Goal: Transaction & Acquisition: Book appointment/travel/reservation

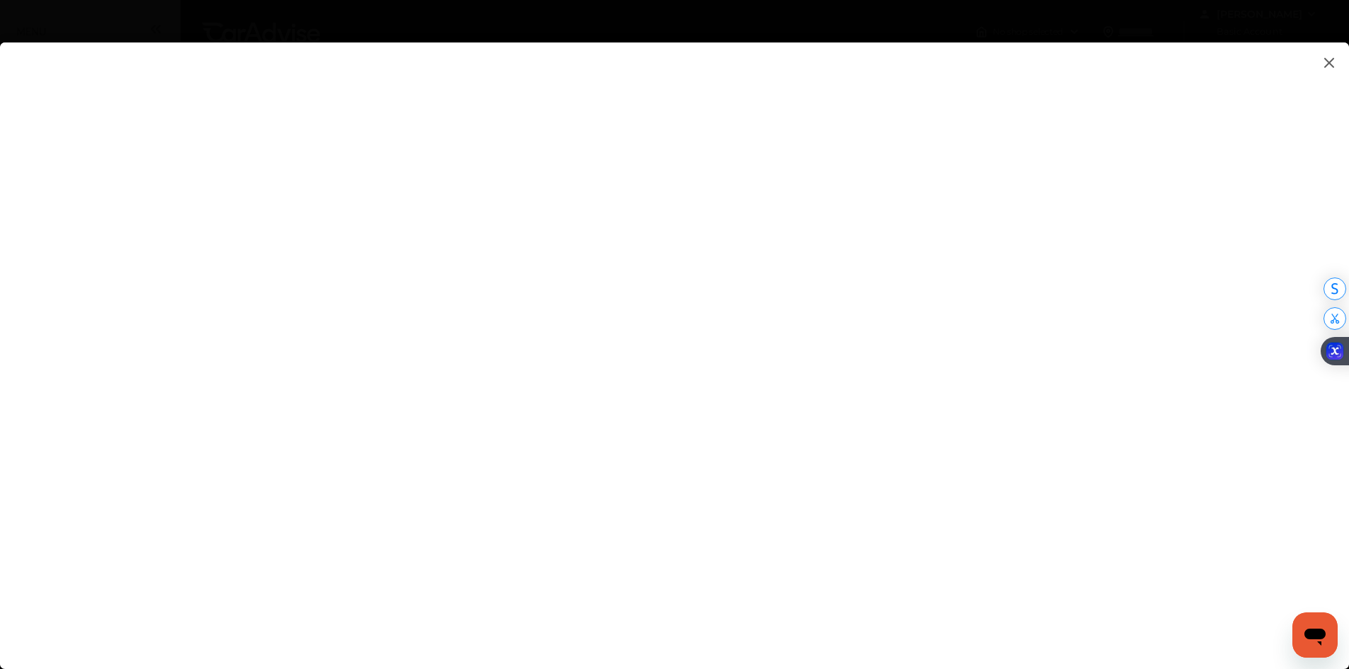
click at [1116, 188] on flutter-view at bounding box center [674, 341] width 1349 height 598
click at [1130, 262] on flutter-view at bounding box center [674, 341] width 1349 height 598
click at [1112, 399] on flutter-view at bounding box center [674, 341] width 1349 height 598
click at [1121, 402] on flutter-view at bounding box center [674, 341] width 1349 height 598
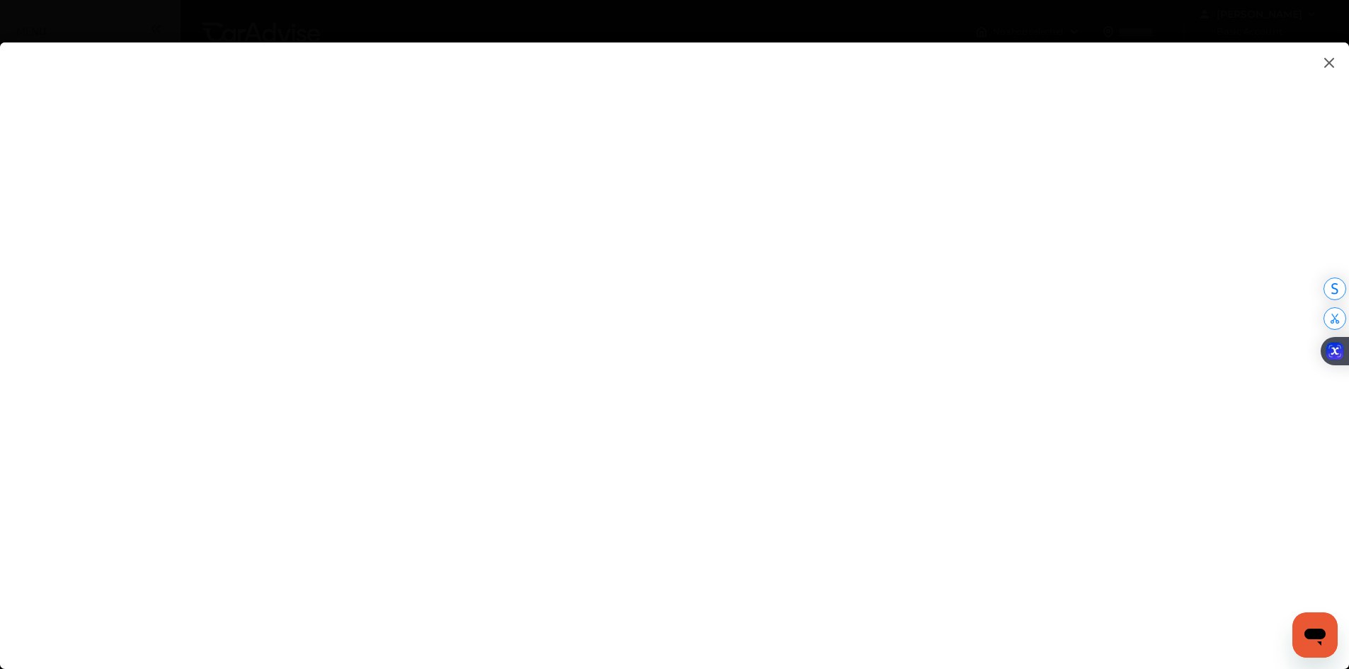
click at [1036, 464] on flutter-view at bounding box center [674, 341] width 1349 height 598
click at [1328, 53] on flutter-view at bounding box center [674, 341] width 1349 height 598
click at [1329, 67] on img at bounding box center [1328, 63] width 17 height 18
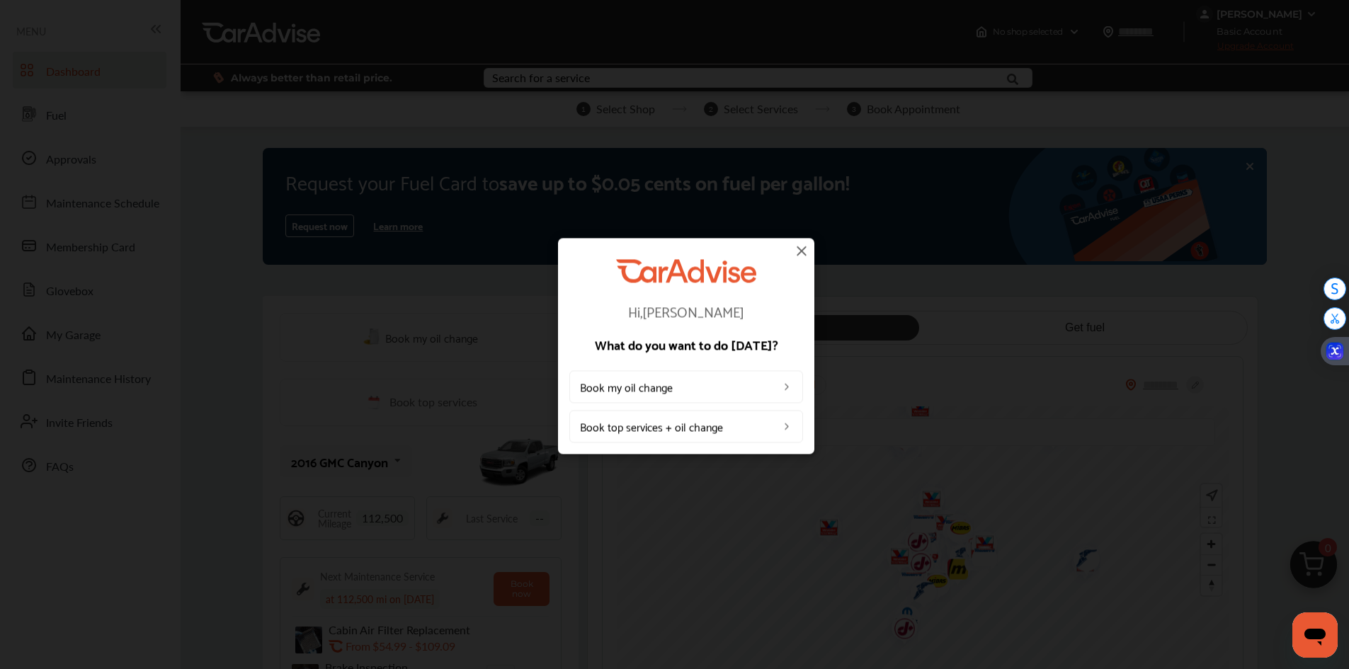
click at [750, 423] on link "Book top services + oil change" at bounding box center [686, 426] width 234 height 33
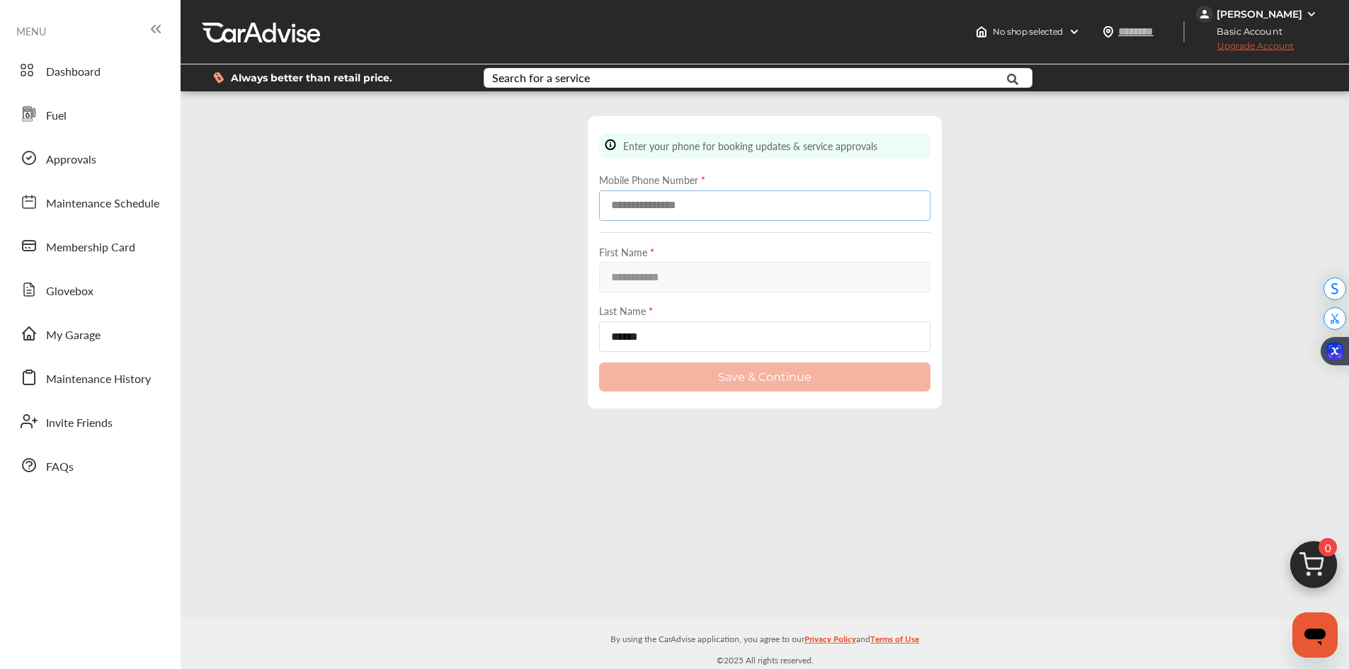
click at [686, 208] on input at bounding box center [764, 205] width 331 height 30
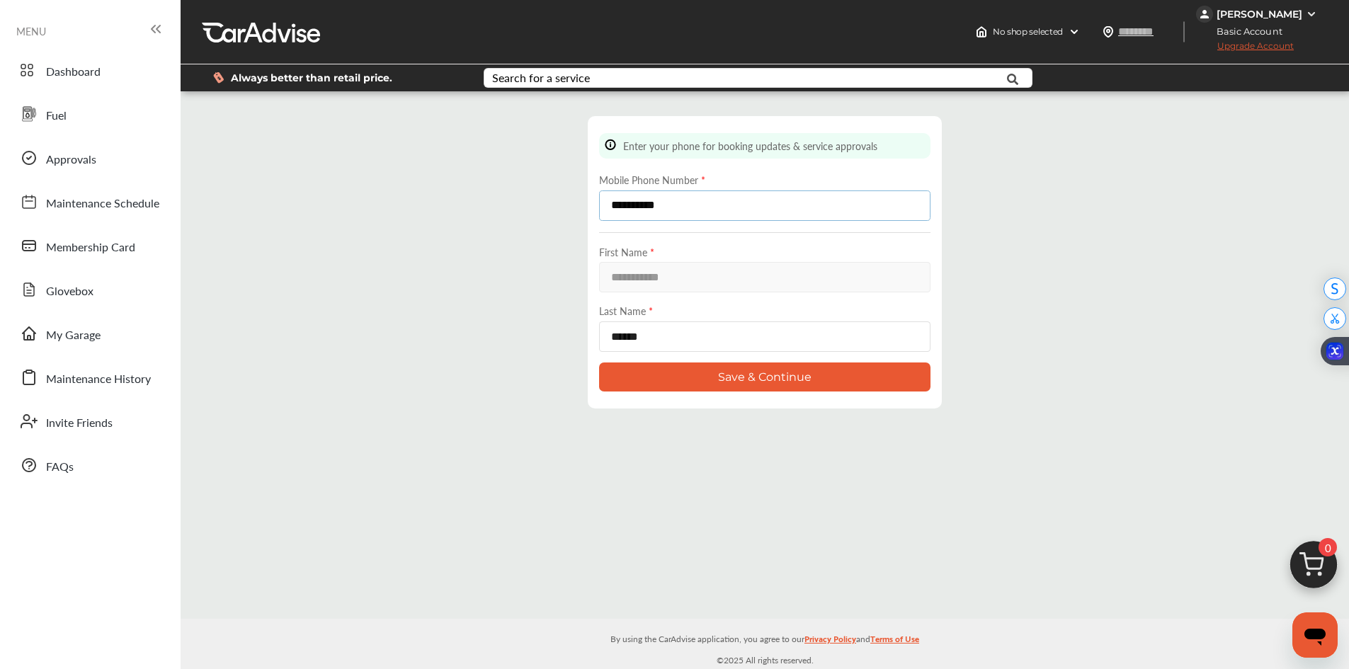
type input "**********"
click at [762, 371] on button "Save & Continue" at bounding box center [764, 376] width 331 height 29
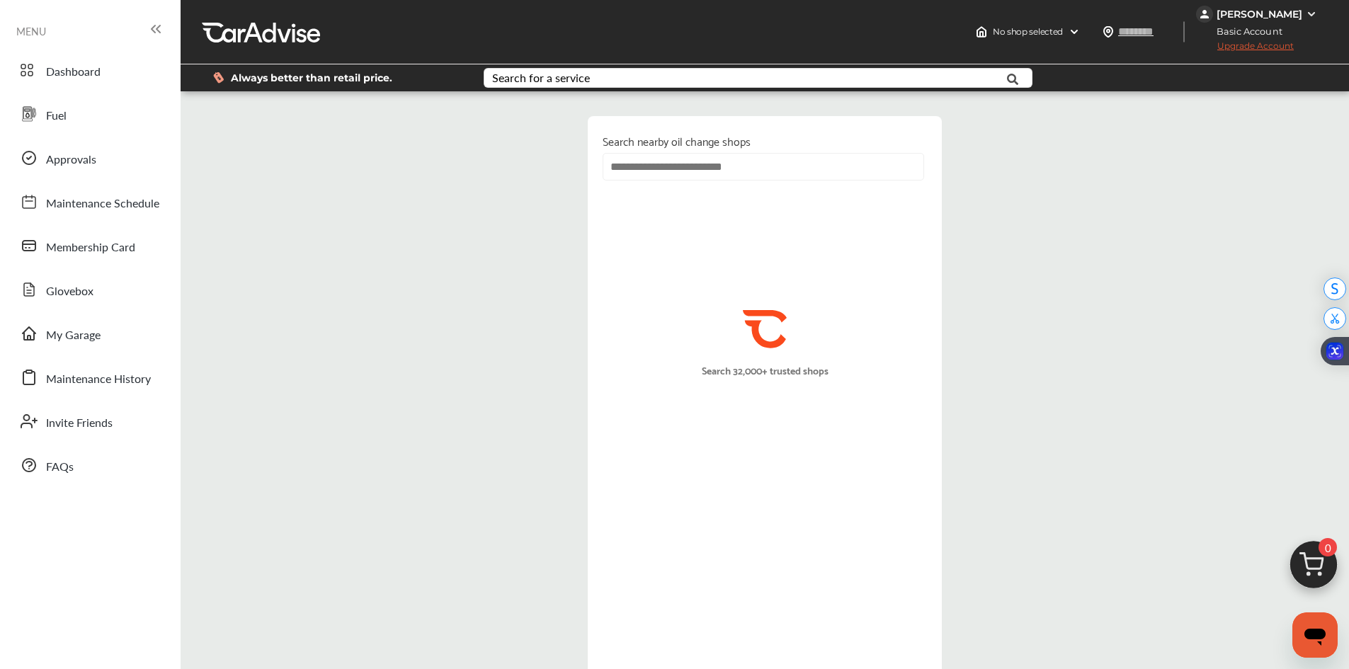
click at [761, 168] on input "text" at bounding box center [762, 167] width 321 height 28
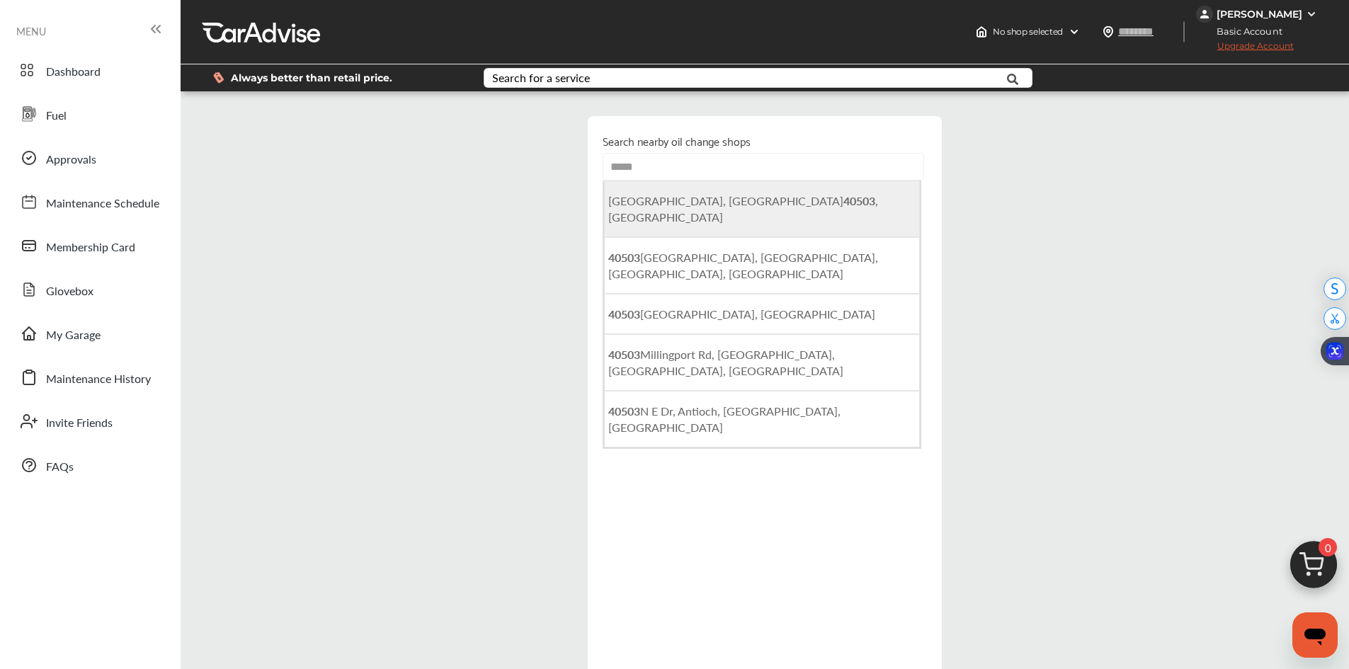
click at [815, 196] on li "[GEOGRAPHIC_DATA] , [GEOGRAPHIC_DATA]" at bounding box center [762, 209] width 316 height 57
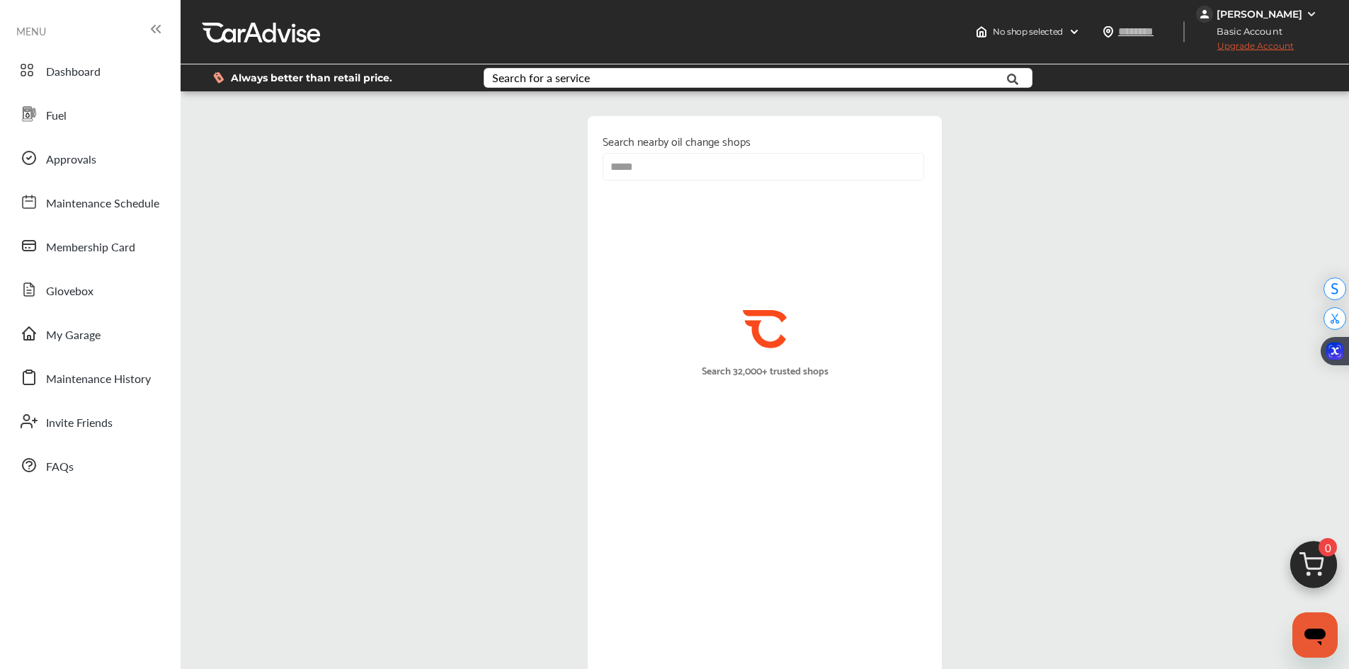
type input "**********"
